Goal: Book appointment/travel/reservation

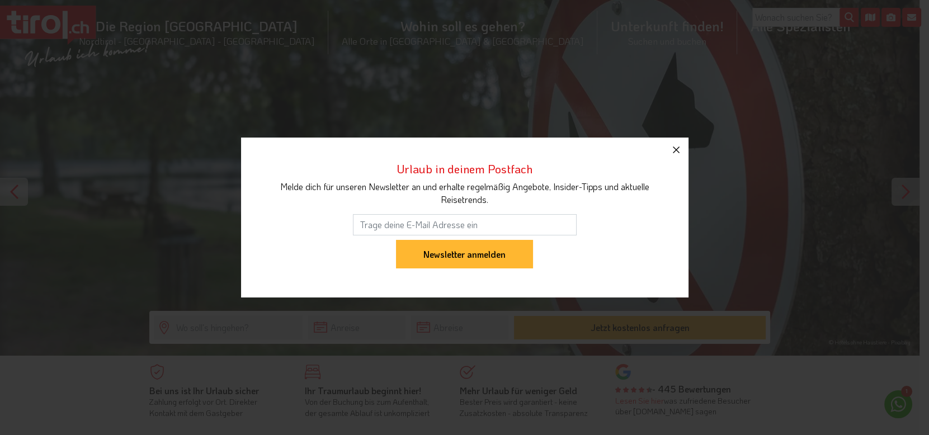
click at [676, 149] on icon "button" at bounding box center [675, 149] width 13 height 13
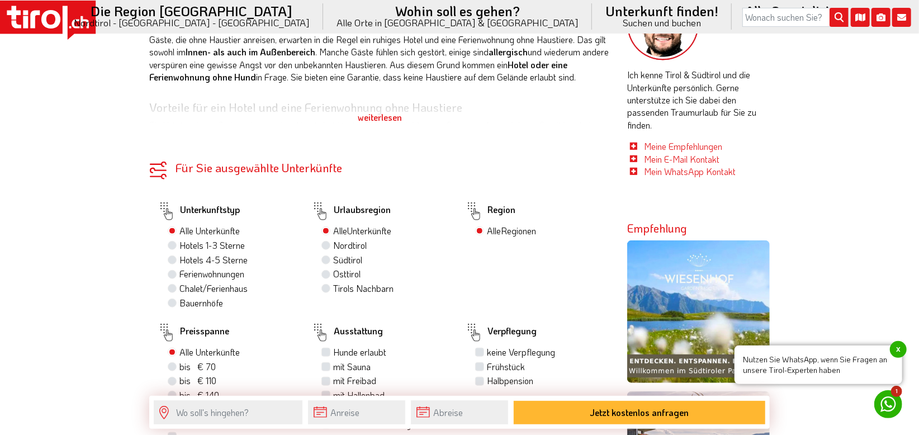
scroll to position [607, 0]
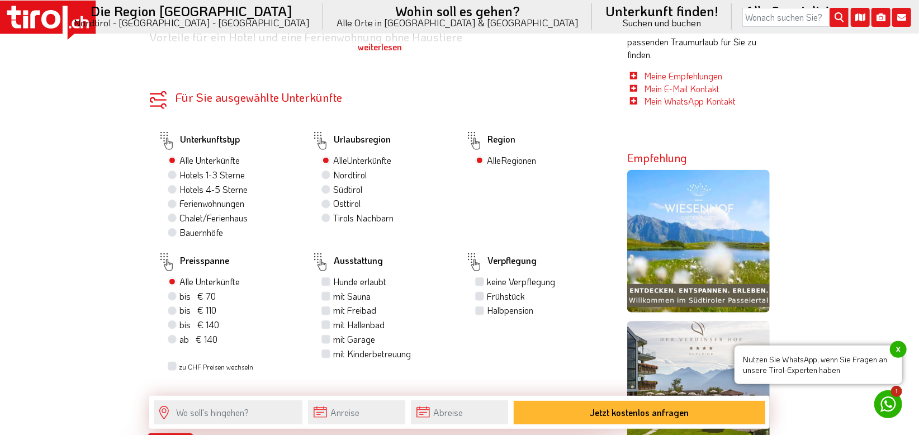
click at [333, 217] on label "Tirols Nachbarn" at bounding box center [363, 218] width 60 height 12
click at [327, 217] on input "Tirols Nachbarn" at bounding box center [327, 217] width 7 height 7
radio input "true"
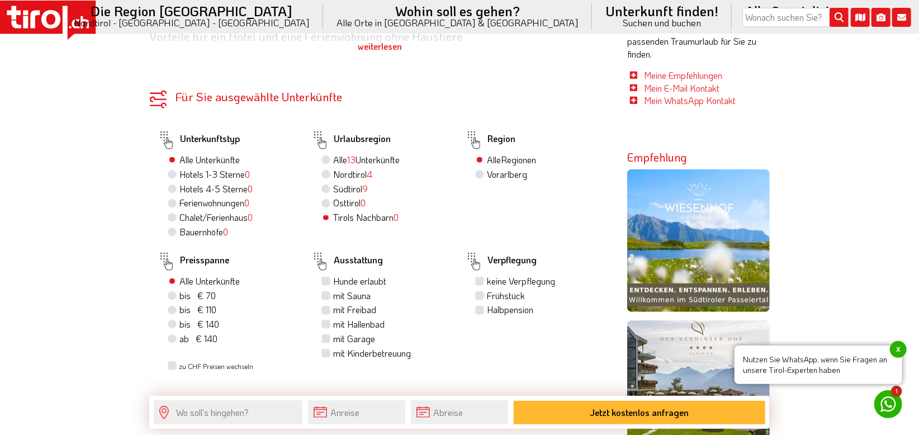
click at [487, 173] on label "Vorarlberg" at bounding box center [507, 174] width 40 height 12
click at [478, 173] on input "Vorarlberg" at bounding box center [481, 174] width 7 height 7
radio input "true"
click at [180, 189] on label "Hotels 4-5 Sterne 0" at bounding box center [216, 189] width 73 height 12
click at [176, 189] on input "Hotels 4-5 Sterne 0" at bounding box center [173, 188] width 7 height 7
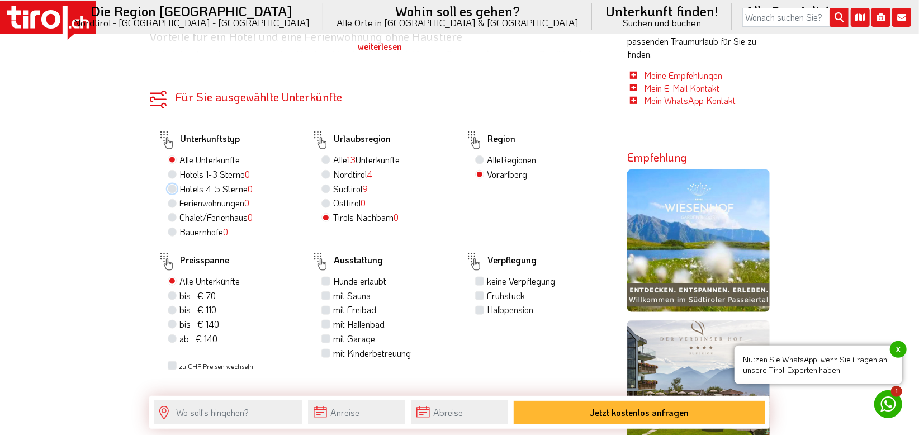
radio input "true"
click at [333, 294] on label "mit Sauna" at bounding box center [351, 296] width 37 height 12
click at [325, 294] on input "mit Sauna" at bounding box center [327, 295] width 7 height 7
checkbox input "true"
click at [487, 310] on label "Halbpension" at bounding box center [510, 310] width 46 height 12
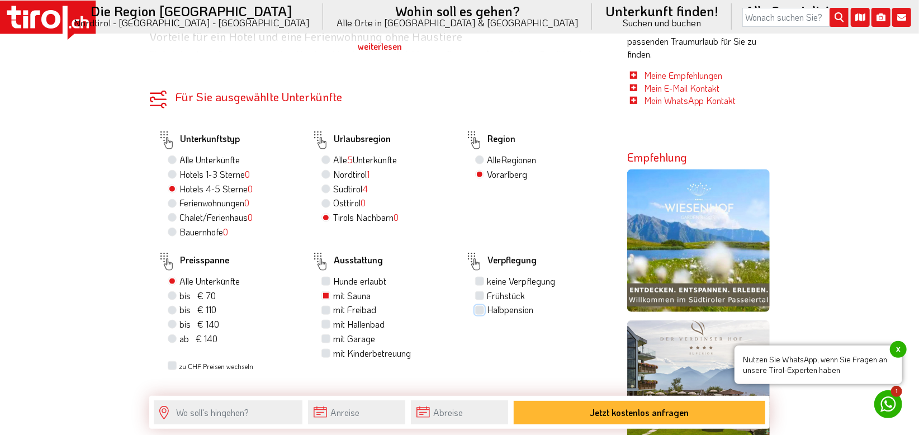
click at [481, 310] on input "Halbpension" at bounding box center [481, 309] width 7 height 7
checkbox input "true"
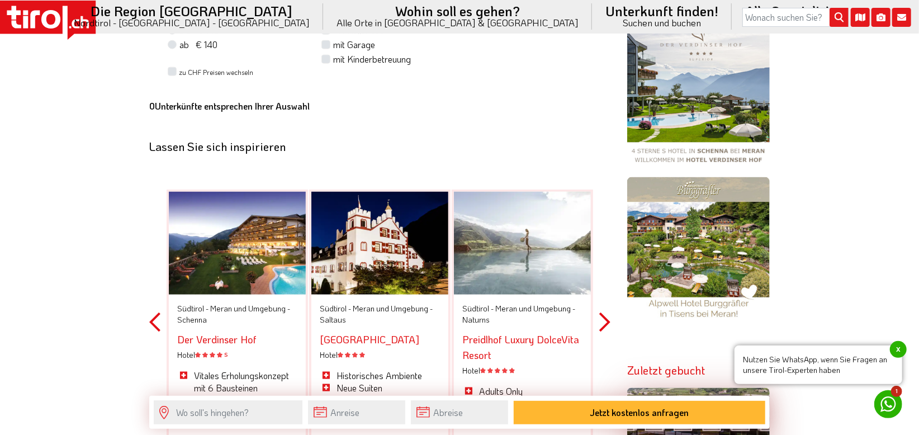
scroll to position [911, 0]
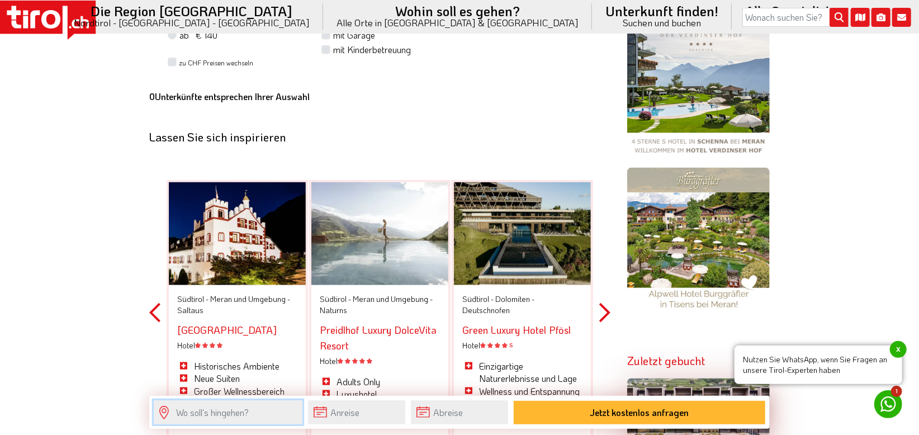
click at [238, 414] on input "text" at bounding box center [228, 412] width 149 height 24
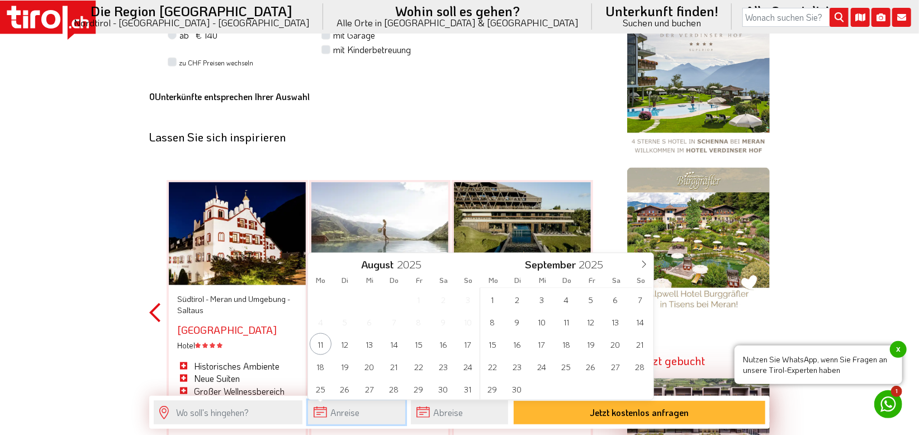
click at [374, 415] on input "text" at bounding box center [356, 412] width 97 height 24
click at [446, 371] on span "23" at bounding box center [443, 367] width 22 height 22
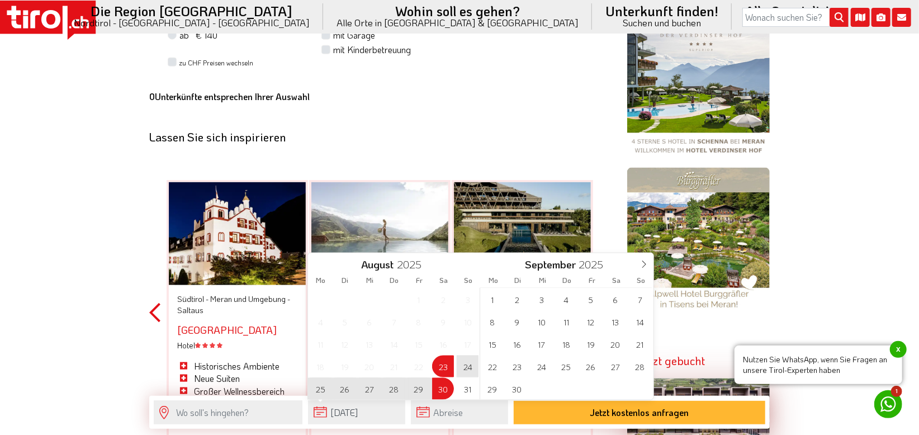
click at [442, 386] on span "30" at bounding box center [443, 389] width 22 height 22
type input "[DATE]"
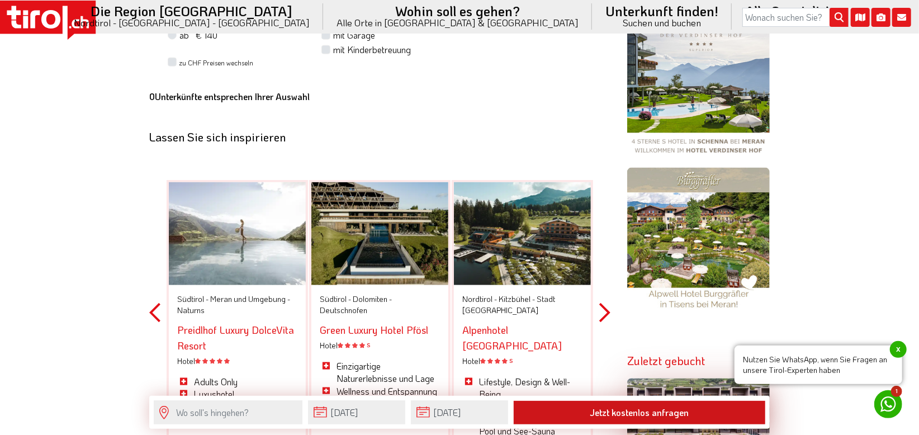
click at [621, 416] on button "Jetzt kostenlos anfragen" at bounding box center [640, 412] width 252 height 23
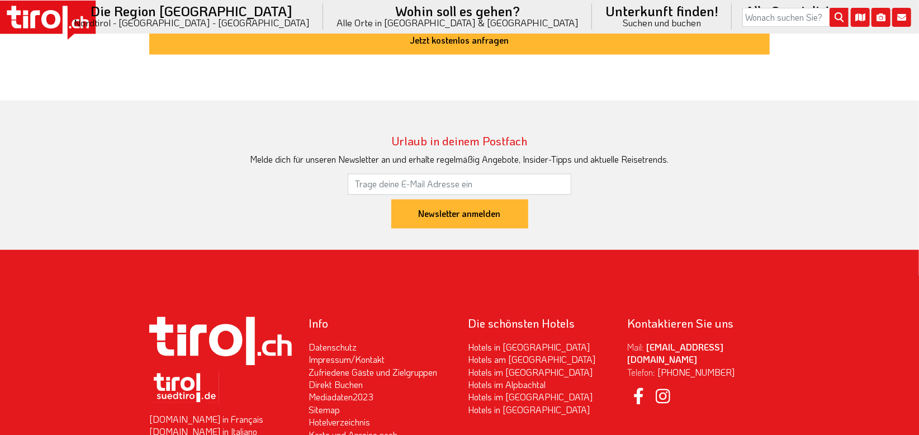
scroll to position [1155, 0]
